Goal: Information Seeking & Learning: Learn about a topic

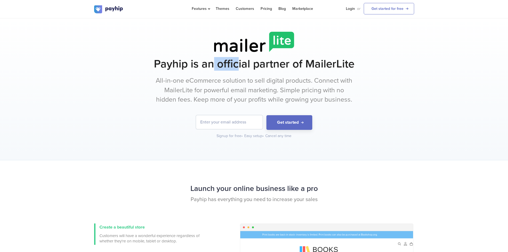
drag, startPoint x: 215, startPoint y: 64, endPoint x: 261, endPoint y: 64, distance: 46.4
click at [261, 64] on h1 "Payhip is an official partner of MailerLite" at bounding box center [254, 63] width 320 height 13
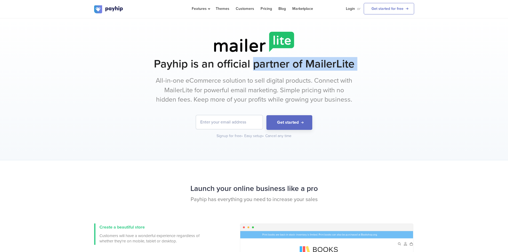
drag, startPoint x: 261, startPoint y: 64, endPoint x: 374, endPoint y: 66, distance: 112.6
click at [374, 66] on h1 "Payhip is an official partner of MailerLite" at bounding box center [254, 63] width 320 height 13
drag, startPoint x: 374, startPoint y: 66, endPoint x: 336, endPoint y: 76, distance: 39.2
click at [374, 66] on h1 "Payhip is an official partner of MailerLite" at bounding box center [254, 63] width 320 height 13
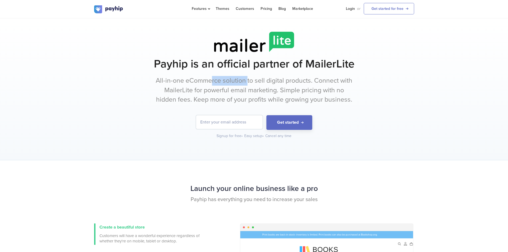
drag, startPoint x: 217, startPoint y: 83, endPoint x: 290, endPoint y: 83, distance: 73.1
click at [282, 83] on p "All-in-one eCommerce solution to sell digital products. Connect with MailerLite…" at bounding box center [254, 90] width 200 height 29
click at [290, 83] on p "All-in-one eCommerce solution to sell digital products. Connect with MailerLite…" at bounding box center [254, 90] width 200 height 29
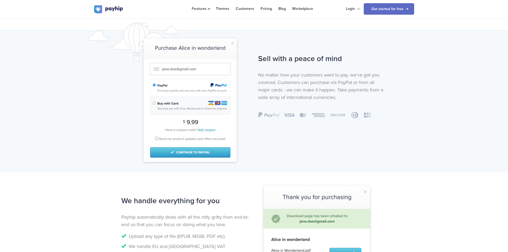
scroll to position [347, 0]
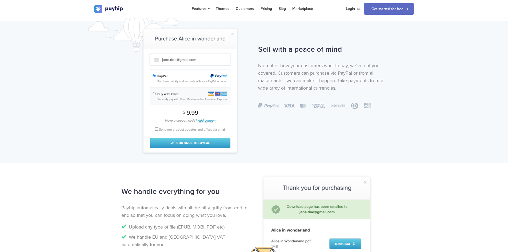
click at [307, 49] on h2 "Sell with a peace of mind" at bounding box center [322, 49] width 129 height 14
drag, startPoint x: 293, startPoint y: 70, endPoint x: 337, endPoint y: 71, distance: 43.8
click at [337, 71] on p "No matter how your customers want to pay, we've got you covered. Customers can …" at bounding box center [322, 77] width 129 height 30
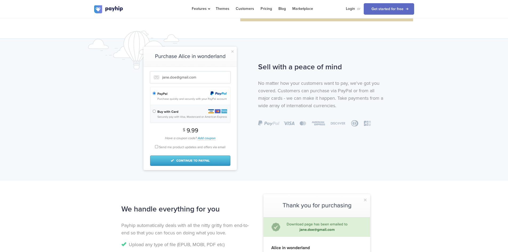
scroll to position [427, 0]
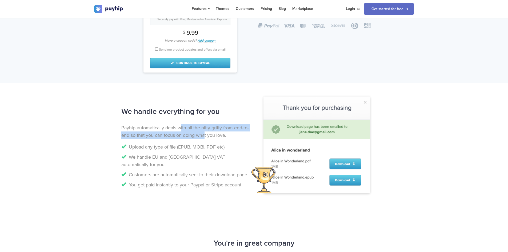
drag, startPoint x: 182, startPoint y: 129, endPoint x: 205, endPoint y: 133, distance: 23.8
click at [205, 133] on p "Payhip automatically deals with all the nitty gritty from end-to-end so that yo…" at bounding box center [185, 131] width 129 height 15
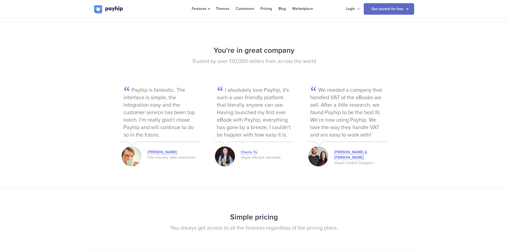
scroll to position [640, 0]
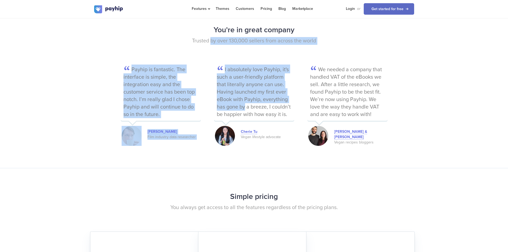
drag, startPoint x: 210, startPoint y: 56, endPoint x: 264, endPoint y: 99, distance: 68.7
click at [264, 99] on div "You're in great company Trusted by over 130,000 sellers from across the world P…" at bounding box center [254, 85] width 320 height 124
click at [264, 99] on p "I absolutely love Payhip, it's such a user-friendly platform that literally any…" at bounding box center [254, 93] width 80 height 56
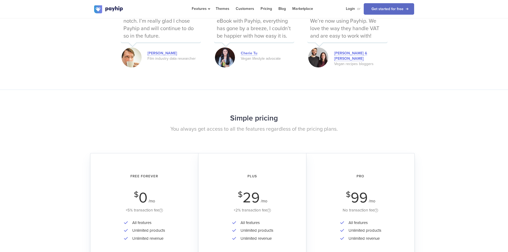
scroll to position [827, 0]
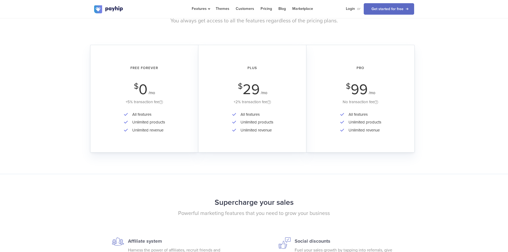
drag, startPoint x: 207, startPoint y: 90, endPoint x: 255, endPoint y: 94, distance: 47.9
click at [254, 94] on div "Plus $ 29 /mo +2% transaction fee" at bounding box center [252, 83] width 93 height 44
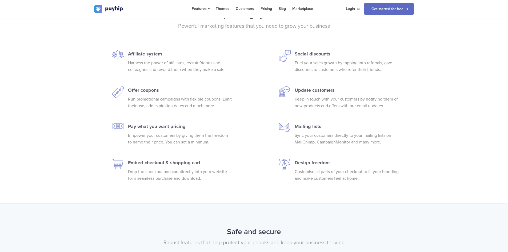
scroll to position [1014, 0]
drag, startPoint x: 144, startPoint y: 126, endPoint x: 186, endPoint y: 127, distance: 42.2
click at [186, 127] on p "Pay-what-you-want pricing" at bounding box center [180, 126] width 104 height 7
click at [335, 64] on p "Fuel your sales growth by tapping into referrals, give discounts to customers w…" at bounding box center [347, 66] width 104 height 13
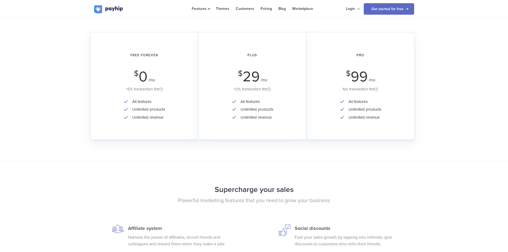
scroll to position [713, 0]
